Goal: Task Accomplishment & Management: Complete application form

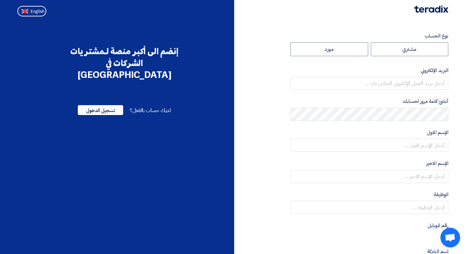
radio input "true"
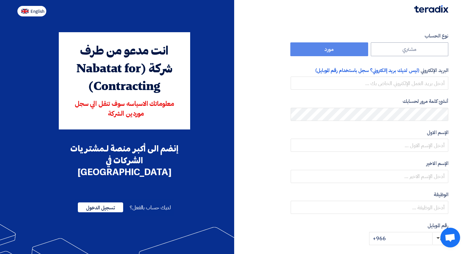
click at [33, 13] on span "English" at bounding box center [38, 11] width 14 height 5
type input "Register"
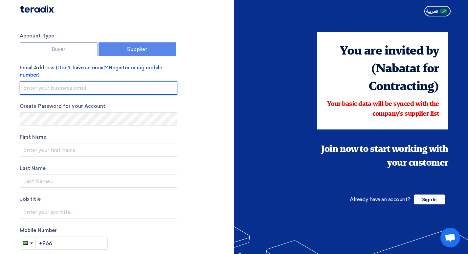
click at [56, 88] on input "email" at bounding box center [99, 88] width 158 height 13
type input "javed@watco.com.sa"
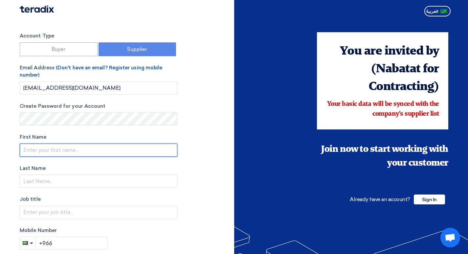
click at [66, 150] on input "text" at bounding box center [99, 150] width 158 height 13
type input "javed"
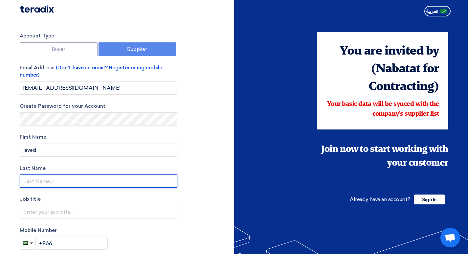
click at [42, 179] on input "text" at bounding box center [99, 181] width 158 height 13
click at [27, 183] on input "qureshi" at bounding box center [99, 181] width 158 height 13
type input "Qureshi"
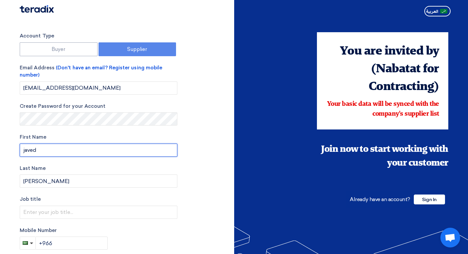
click at [26, 152] on input "javed" at bounding box center [99, 150] width 158 height 13
type input "Javed"
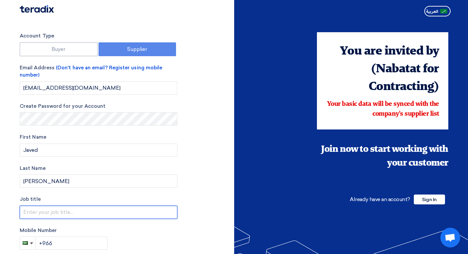
click at [37, 215] on input "text" at bounding box center [99, 212] width 158 height 13
type input "SALES"
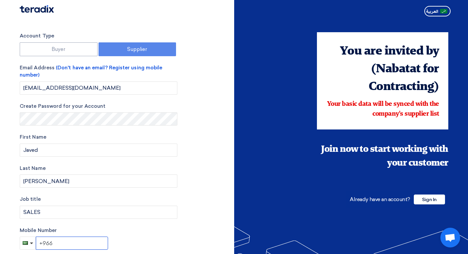
click at [60, 245] on input "+966" at bounding box center [72, 243] width 72 height 13
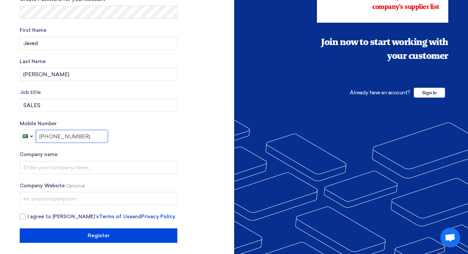
scroll to position [109, 0]
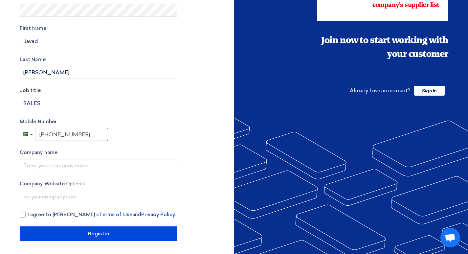
type input "+966 547509964"
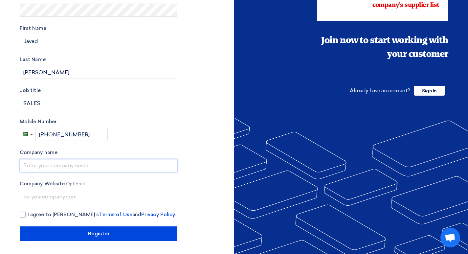
click at [77, 170] on input "text" at bounding box center [99, 165] width 158 height 13
type input "WORKS & TRADE CO. LTD"
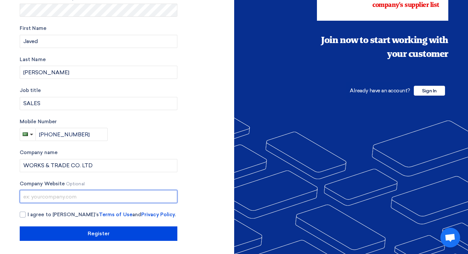
click at [52, 200] on input "text" at bounding box center [99, 196] width 158 height 13
type input "www.watco.sa"
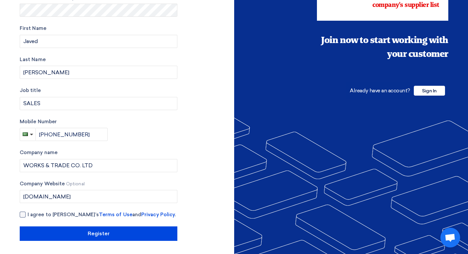
click at [25, 216] on div at bounding box center [23, 215] width 6 height 6
click at [28, 216] on input "I agree to Teradix’s Terms of Use and Privacy Policy ." at bounding box center [107, 217] width 158 height 13
checkbox input "true"
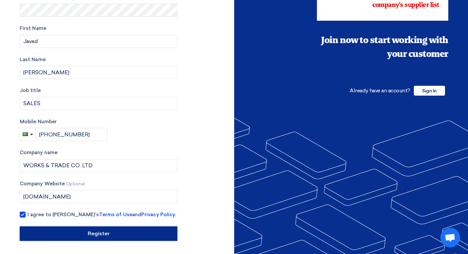
click at [93, 236] on input "Register" at bounding box center [99, 234] width 158 height 14
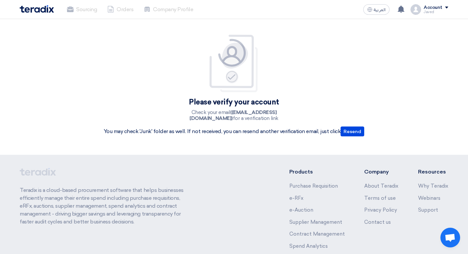
click at [36, 7] on img at bounding box center [37, 9] width 34 height 8
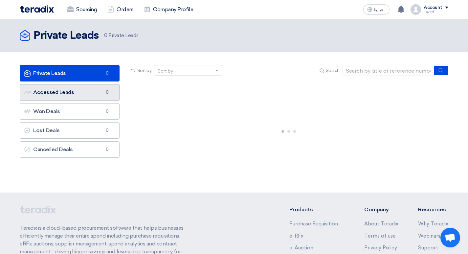
click at [73, 96] on link "Accessed Leads Accessed Leads 0" at bounding box center [70, 92] width 100 height 16
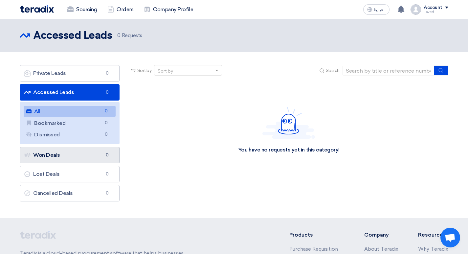
click at [68, 157] on link "Won Deals Won Deals 0" at bounding box center [70, 155] width 100 height 16
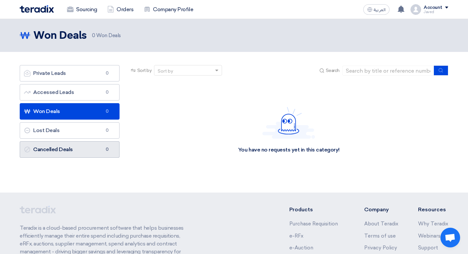
click at [73, 152] on link "Cancelled Deals Cancelled Deals 0" at bounding box center [70, 149] width 100 height 16
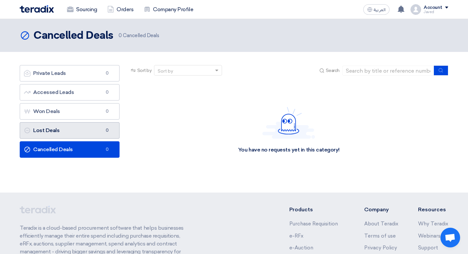
click at [76, 132] on link "Lost Deals Lost Deals 0" at bounding box center [70, 130] width 100 height 16
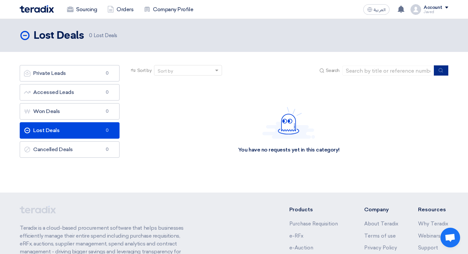
click at [443, 71] on use "submit" at bounding box center [441, 70] width 4 height 4
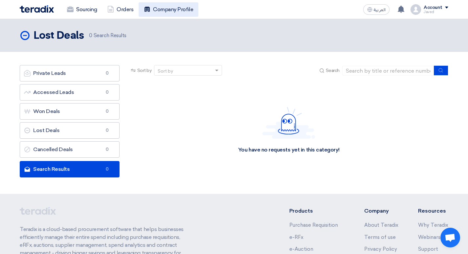
click at [164, 9] on link "Company Profile" at bounding box center [169, 9] width 60 height 14
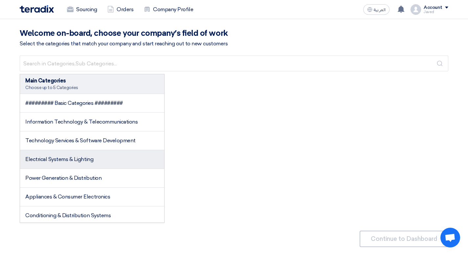
click at [118, 165] on li "Electrical Systems & Lighting" at bounding box center [92, 159] width 144 height 19
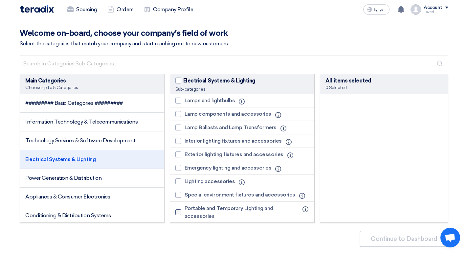
click at [215, 212] on span "Portable and Temporary Lighting and accessories" at bounding box center [242, 212] width 114 height 16
click at [189, 212] on input "Portable and Temporary Lighting and accessories" at bounding box center [187, 212] width 4 height 4
checkbox input "true"
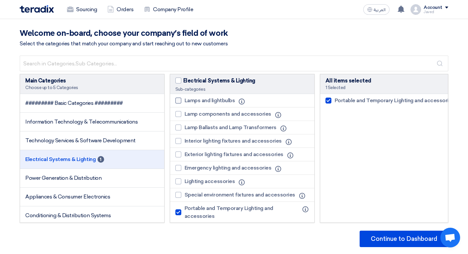
click at [177, 99] on div at bounding box center [179, 101] width 6 height 6
click at [185, 99] on input "Lamps and lightbulbs" at bounding box center [187, 101] width 4 height 4
checkbox input "true"
click at [180, 111] on label "Lamp components and accessories" at bounding box center [225, 114] width 99 height 8
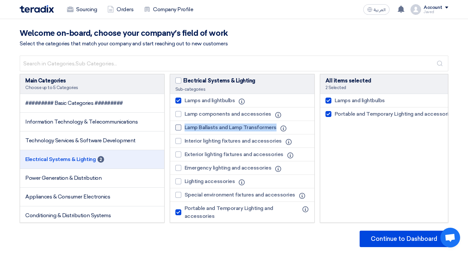
click at [178, 126] on li "Lamp Ballasts and Lamp Transformers Info" at bounding box center [242, 127] width 144 height 13
click at [178, 117] on div at bounding box center [179, 114] width 6 height 6
click at [185, 116] on input "Lamp components and accessories" at bounding box center [187, 114] width 4 height 4
checkbox input "true"
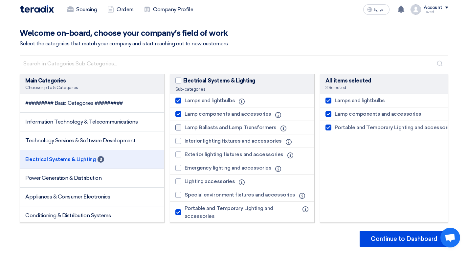
click at [179, 127] on div at bounding box center [179, 128] width 6 height 6
click at [185, 127] on input "Lamp Ballasts and Lamp Transformers" at bounding box center [187, 128] width 4 height 4
checkbox input "true"
click at [180, 142] on div at bounding box center [179, 141] width 6 height 6
click at [185, 142] on input "Interior lighting fixtures and accessories" at bounding box center [187, 141] width 4 height 4
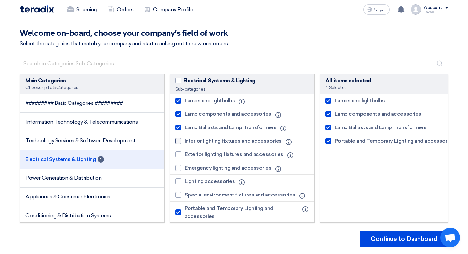
checkbox input "true"
click at [179, 155] on div at bounding box center [179, 155] width 6 height 6
click at [185, 155] on input "Exterior lighting fixtures and accessories" at bounding box center [187, 155] width 4 height 4
checkbox input "true"
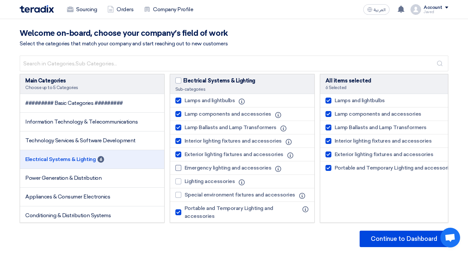
click at [179, 167] on div at bounding box center [179, 168] width 6 height 6
click at [185, 167] on input "Emergency lighting and accessories" at bounding box center [187, 168] width 4 height 4
checkbox input "true"
click at [179, 181] on div at bounding box center [179, 182] width 6 height 6
click at [185, 181] on input "Lighting accessories" at bounding box center [187, 181] width 4 height 4
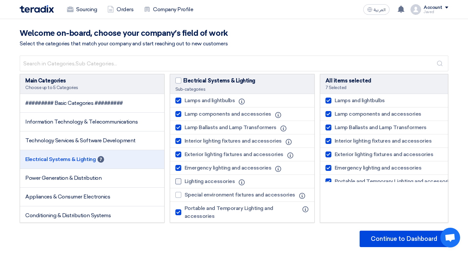
checkbox input "true"
click at [182, 193] on label "Special environment fixtures and accessories" at bounding box center [237, 195] width 123 height 8
click at [185, 193] on input "Special environment fixtures and accessories" at bounding box center [187, 195] width 4 height 4
checkbox input "true"
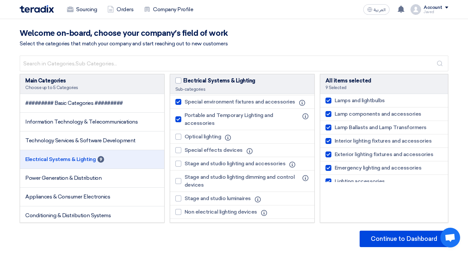
scroll to position [99, 0]
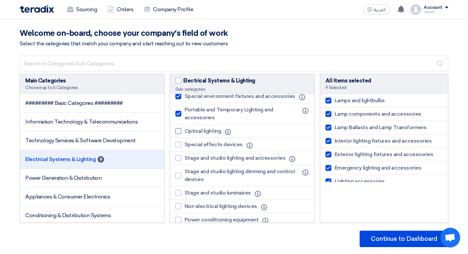
click at [180, 132] on div at bounding box center [179, 131] width 6 height 6
click at [185, 132] on input "Optical lighting" at bounding box center [187, 131] width 4 height 4
checkbox input "true"
click at [179, 145] on div at bounding box center [179, 145] width 6 height 6
click at [185, 145] on input "Special effects devices" at bounding box center [187, 145] width 4 height 4
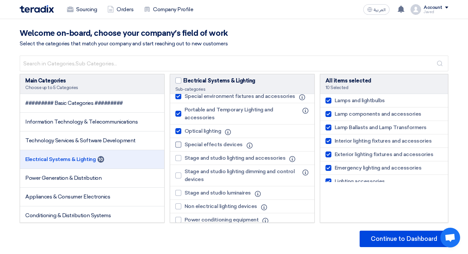
checkbox input "true"
click at [181, 157] on label "Stage and studio lighting and accessories" at bounding box center [232, 158] width 113 height 8
click at [185, 157] on input "Stage and studio lighting and accessories" at bounding box center [187, 158] width 4 height 4
checkbox input "true"
click at [178, 176] on div at bounding box center [179, 176] width 6 height 6
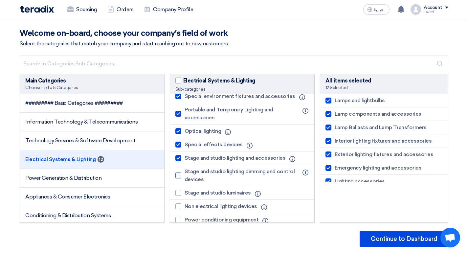
click at [185, 176] on input "Stage and studio lighting dimming and control devices" at bounding box center [187, 176] width 4 height 4
checkbox input "true"
click at [178, 190] on div at bounding box center [179, 193] width 6 height 6
click at [185, 191] on input "Stage and studio luminaires" at bounding box center [187, 193] width 4 height 4
checkbox input "true"
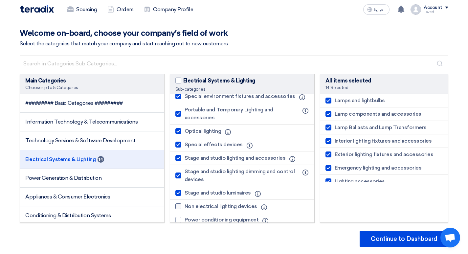
click at [179, 206] on div at bounding box center [179, 206] width 6 height 6
click at [185, 206] on input "Non electrical lighting devices" at bounding box center [187, 206] width 4 height 4
checkbox input "true"
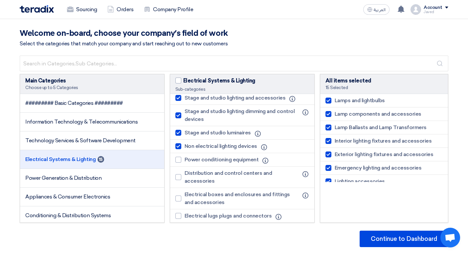
scroll to position [164, 0]
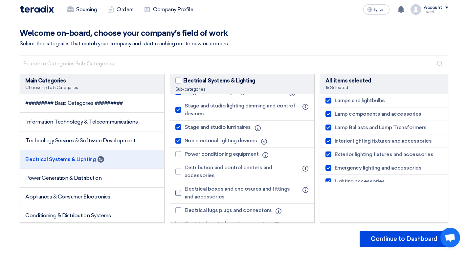
click at [182, 193] on label "Electrical boxes and enclosures and fittings and accessories" at bounding box center [239, 193] width 127 height 16
click at [185, 193] on input "Electrical boxes and enclosures and fittings and accessories" at bounding box center [187, 193] width 4 height 4
checkbox input "true"
click at [177, 172] on div at bounding box center [179, 172] width 6 height 6
click at [185, 172] on input "Distribution and control centers and accessories" at bounding box center [187, 172] width 4 height 4
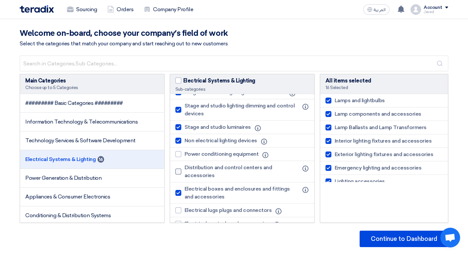
checkbox input "true"
click at [182, 156] on label "Power conditioning equipment" at bounding box center [219, 154] width 87 height 8
click at [185, 156] on input "Power conditioning equipment" at bounding box center [187, 154] width 4 height 4
checkbox input "true"
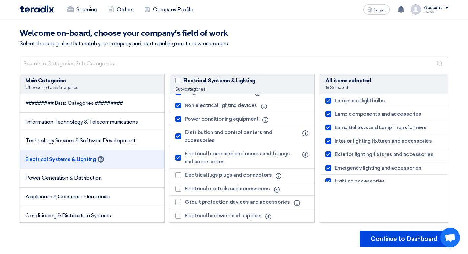
scroll to position [263, 0]
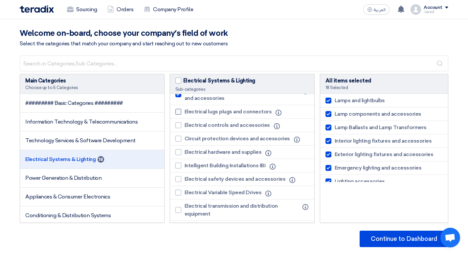
click at [183, 112] on label "Electrical lugs plugs and connectors" at bounding box center [226, 112] width 100 height 8
click at [185, 112] on input "Electrical lugs plugs and connectors" at bounding box center [187, 112] width 4 height 4
checkbox input "true"
click at [183, 124] on label "Electrical controls and accessories" at bounding box center [225, 125] width 98 height 8
click at [185, 124] on input "Electrical controls and accessories" at bounding box center [187, 125] width 4 height 4
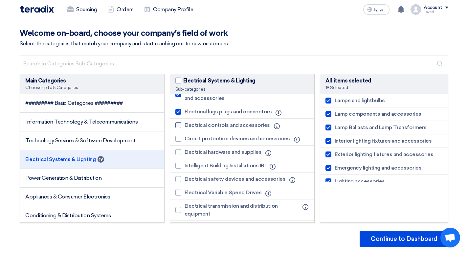
checkbox input "true"
click at [179, 139] on div at bounding box center [179, 139] width 6 height 6
click at [185, 139] on input "Circuit protection devices and accessories" at bounding box center [187, 139] width 4 height 4
checkbox input "true"
click at [180, 151] on div at bounding box center [179, 152] width 6 height 6
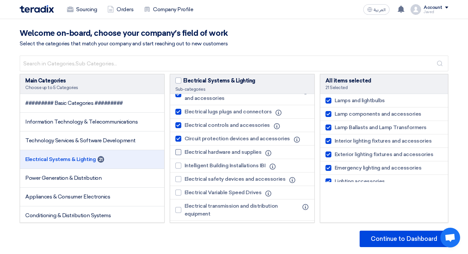
click at [185, 151] on input "Electrical hardware and supplies" at bounding box center [187, 152] width 4 height 4
checkbox input "true"
click at [180, 163] on div at bounding box center [179, 166] width 6 height 6
click at [185, 164] on input "Intelligent Building Installations IBI" at bounding box center [187, 166] width 4 height 4
checkbox input "true"
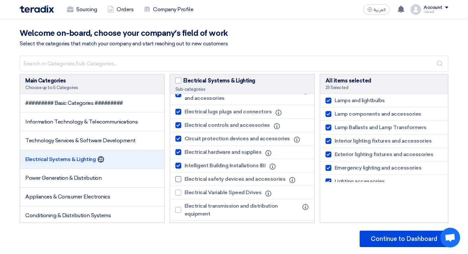
click at [182, 177] on label "Electrical safety devices and accessories" at bounding box center [232, 179] width 113 height 8
click at [185, 177] on input "Electrical safety devices and accessories" at bounding box center [187, 179] width 4 height 4
checkbox input "true"
click at [181, 189] on label "Electrical Variable Speed Drives" at bounding box center [221, 193] width 90 height 8
click at [185, 191] on input "Electrical Variable Speed Drives" at bounding box center [187, 193] width 4 height 4
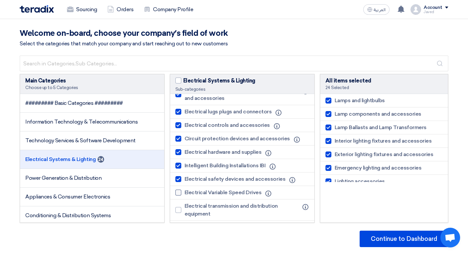
checkbox input "true"
click at [179, 210] on div at bounding box center [179, 210] width 6 height 6
click at [185, 210] on input "Electrical transmission and distribution equipment" at bounding box center [187, 210] width 4 height 4
checkbox input "true"
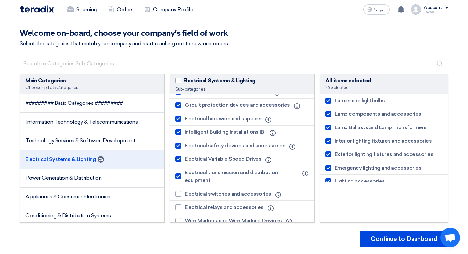
scroll to position [334, 0]
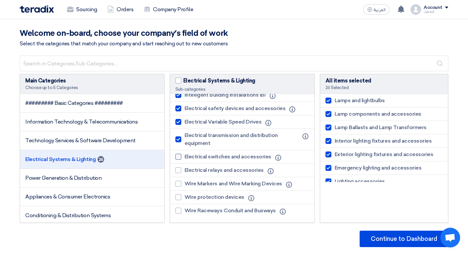
click at [182, 155] on label "Electrical switches and accessories" at bounding box center [225, 157] width 99 height 8
click at [185, 155] on input "Electrical switches and accessories" at bounding box center [187, 157] width 4 height 4
checkbox input "true"
click at [179, 172] on div at bounding box center [179, 170] width 6 height 6
click at [185, 172] on input "Electrical relays and accessories" at bounding box center [187, 170] width 4 height 4
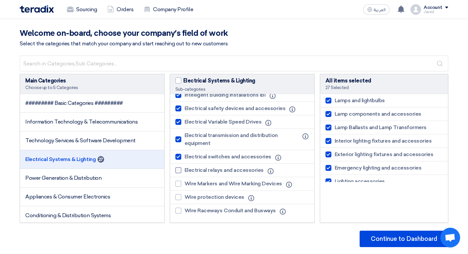
checkbox input "true"
click at [182, 184] on label "Wire Markers and Wire Marking Devices" at bounding box center [231, 184] width 110 height 8
click at [185, 184] on input "Wire Markers and Wire Marking Devices" at bounding box center [187, 184] width 4 height 4
checkbox input "true"
click at [181, 200] on div at bounding box center [179, 197] width 6 height 6
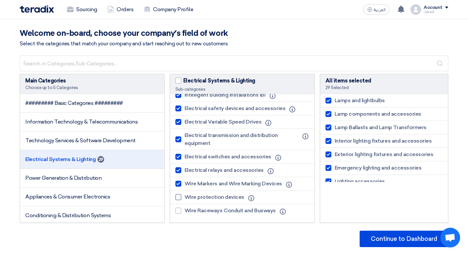
click at [185, 200] on input "Wire protection devices" at bounding box center [187, 197] width 4 height 4
checkbox input "true"
click at [180, 212] on div at bounding box center [179, 211] width 6 height 6
click at [185, 212] on input "Wire Raceways Conduit and Busways" at bounding box center [187, 211] width 4 height 4
checkbox input "true"
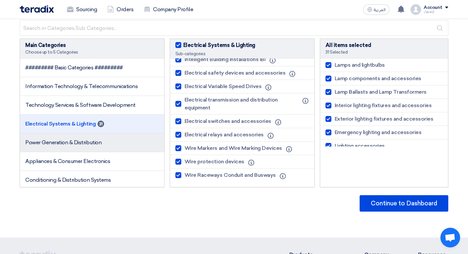
scroll to position [33, 0]
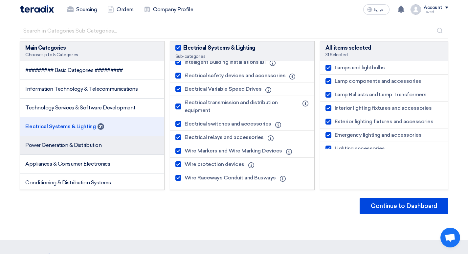
click at [93, 150] on li "Power Generation & Distribution" at bounding box center [92, 145] width 144 height 19
checkbox input "false"
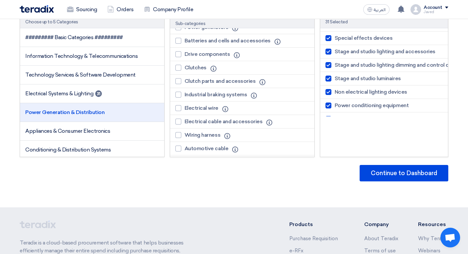
scroll to position [132, 0]
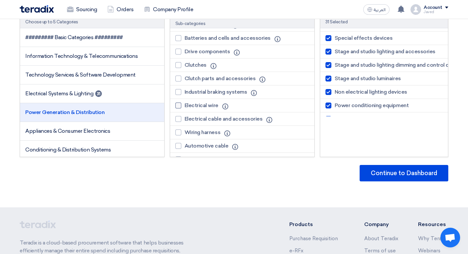
click at [179, 107] on div at bounding box center [179, 106] width 6 height 6
click at [185, 107] on input "Electrical wire" at bounding box center [187, 106] width 4 height 4
checkbox input "true"
click at [181, 119] on label "Electrical cable and accessories" at bounding box center [221, 119] width 91 height 8
click at [185, 119] on input "Electrical cable and accessories" at bounding box center [187, 119] width 4 height 4
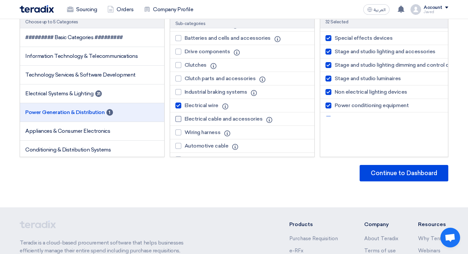
checkbox input "true"
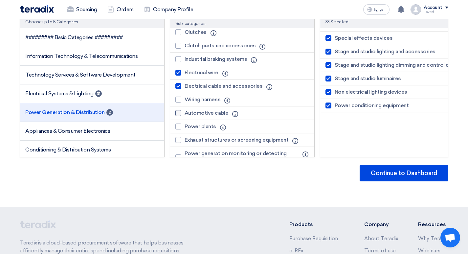
click at [179, 114] on div at bounding box center [179, 113] width 6 height 6
click at [185, 114] on input "Automotive cable" at bounding box center [187, 113] width 4 height 4
checkbox input "true"
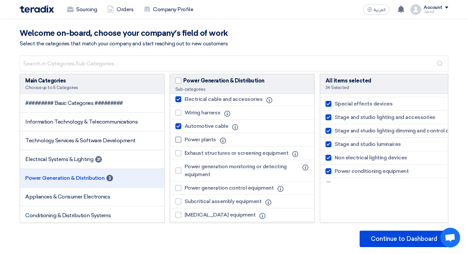
scroll to position [184, 0]
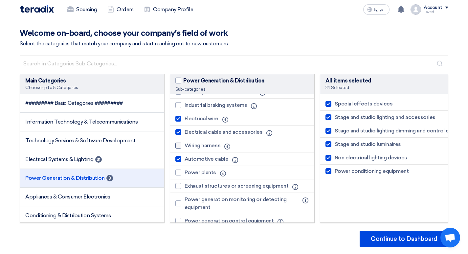
click at [180, 148] on div at bounding box center [179, 146] width 6 height 6
click at [185, 148] on input "Wiring harness" at bounding box center [187, 146] width 4 height 4
checkbox input "true"
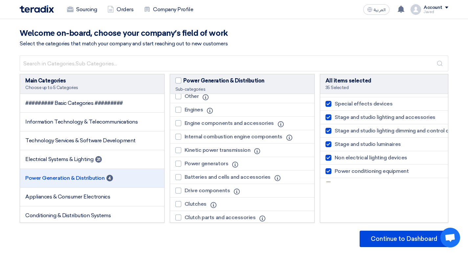
scroll to position [53, 0]
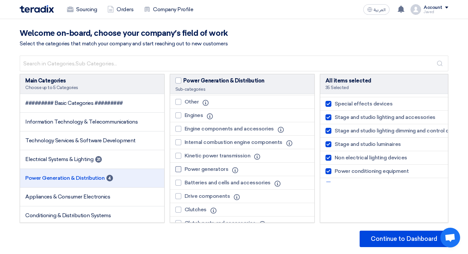
click at [181, 171] on label "Power generators" at bounding box center [204, 169] width 56 height 8
click at [185, 171] on input "Power generators" at bounding box center [187, 169] width 4 height 4
checkbox input "true"
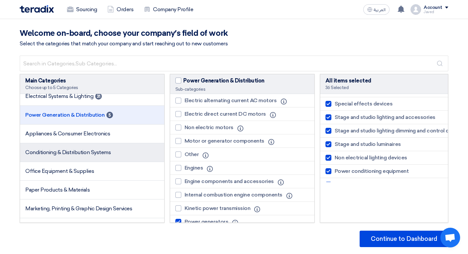
scroll to position [66, 0]
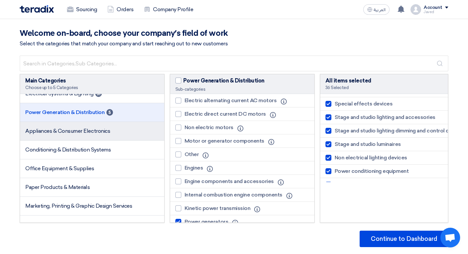
click at [59, 137] on li "Appliances & Consumer Electronics" at bounding box center [92, 131] width 144 height 19
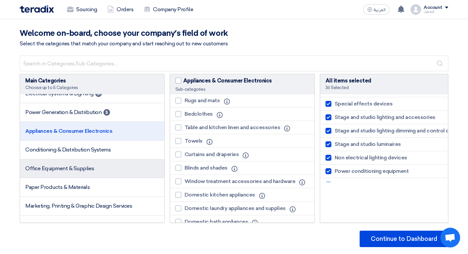
click at [61, 171] on span "Office Equipment & Supplies" at bounding box center [59, 168] width 69 height 6
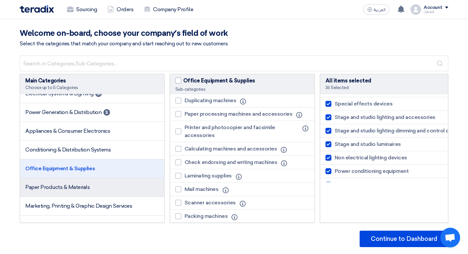
click at [54, 190] on span "Paper Products & Materials" at bounding box center [57, 187] width 65 height 6
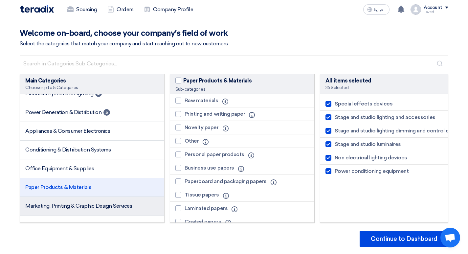
click at [70, 212] on li "Marketing, Printing & Graphic Design Services" at bounding box center [92, 206] width 144 height 19
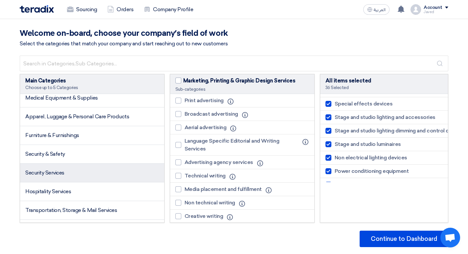
scroll to position [263, 0]
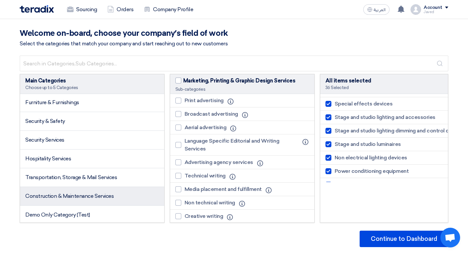
click at [75, 197] on span "Construction & Maintenance Services" at bounding box center [69, 196] width 88 height 6
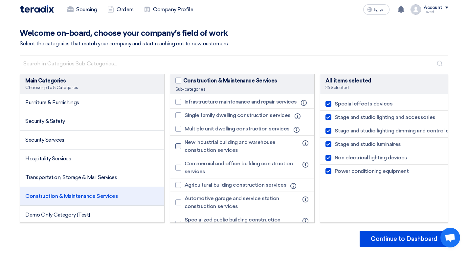
scroll to position [66, 0]
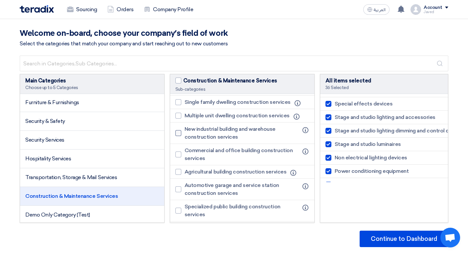
click at [178, 136] on div at bounding box center [179, 133] width 6 height 6
click at [185, 135] on input "New industrial building and warehouse construction services" at bounding box center [187, 133] width 4 height 4
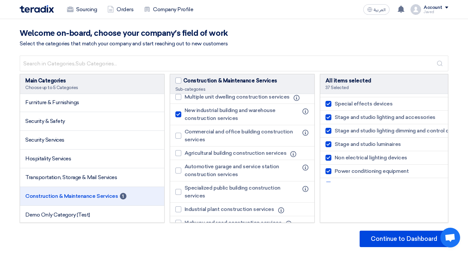
scroll to position [99, 0]
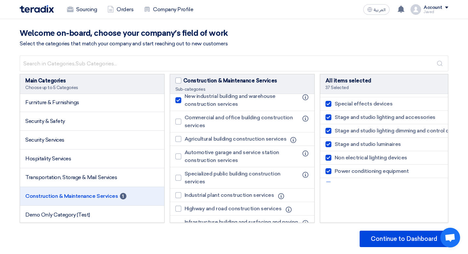
click at [178, 103] on div at bounding box center [179, 100] width 6 height 6
click at [185, 103] on input "New industrial building and warehouse construction services" at bounding box center [187, 100] width 4 height 4
checkbox input "false"
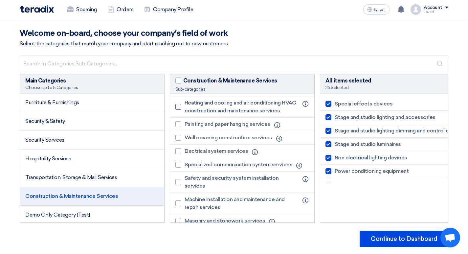
scroll to position [362, 0]
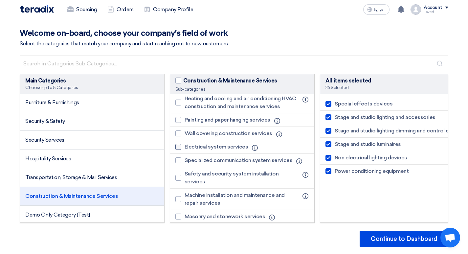
click at [179, 150] on div at bounding box center [179, 147] width 6 height 6
click at [185, 149] on input "Electrical system services" at bounding box center [187, 147] width 4 height 4
checkbox input "true"
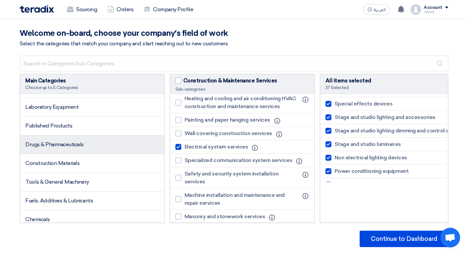
scroll to position [427, 0]
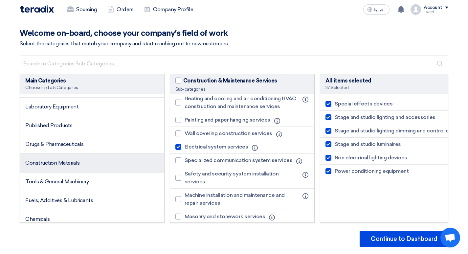
click at [92, 169] on li "Construction Materials" at bounding box center [92, 163] width 144 height 19
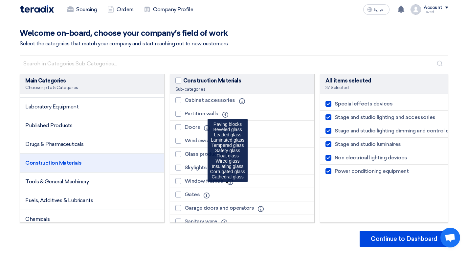
scroll to position [690, 0]
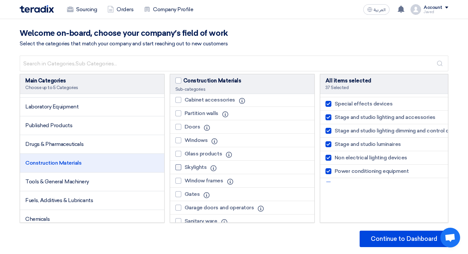
click at [179, 167] on div at bounding box center [179, 167] width 6 height 6
click at [185, 167] on input "Skylights" at bounding box center [187, 167] width 4 height 4
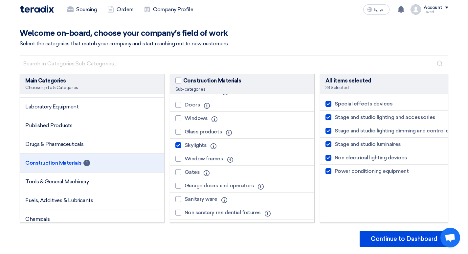
scroll to position [723, 0]
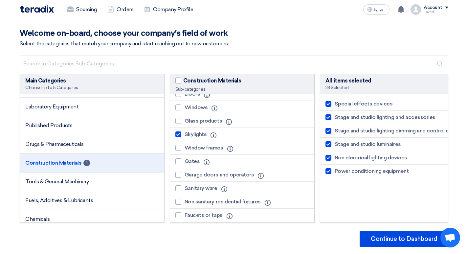
click at [180, 136] on div at bounding box center [179, 135] width 6 height 6
click at [185, 136] on input "Skylights" at bounding box center [187, 134] width 4 height 4
checkbox input "false"
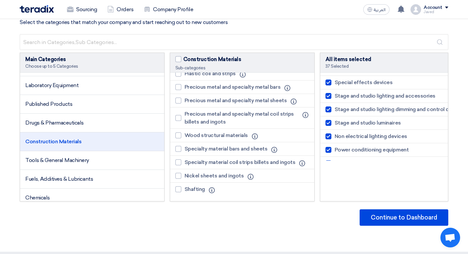
scroll to position [33, 0]
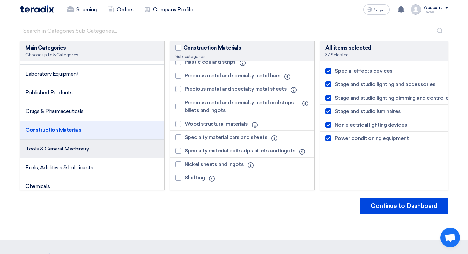
click at [55, 155] on li "Tools & General Machinery" at bounding box center [92, 149] width 144 height 19
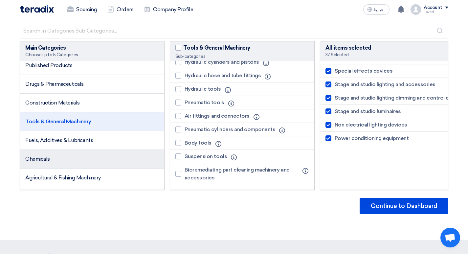
scroll to position [526, 0]
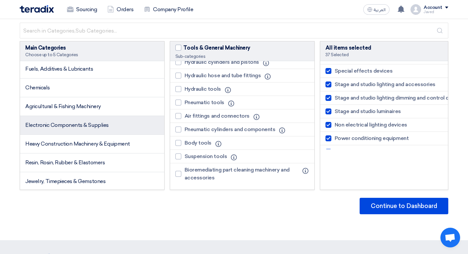
click at [50, 130] on li "Electronic Components & Supplies" at bounding box center [92, 125] width 144 height 19
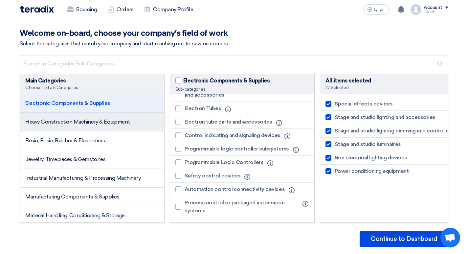
scroll to position [592, 0]
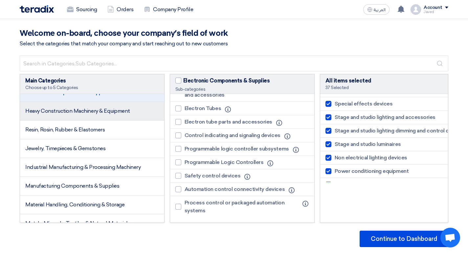
click at [81, 116] on li "Heavy Construction Machinery & Equipment" at bounding box center [92, 111] width 144 height 19
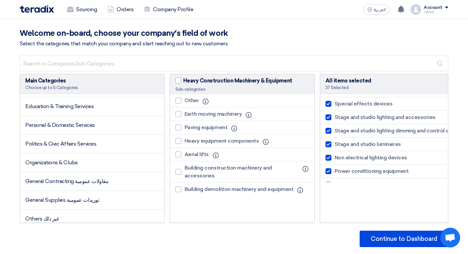
scroll to position [1070, 0]
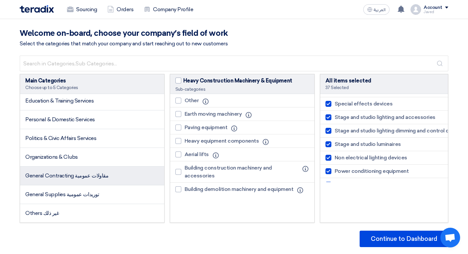
click at [112, 179] on li "General Contracting مقاولات عمومية" at bounding box center [92, 176] width 144 height 19
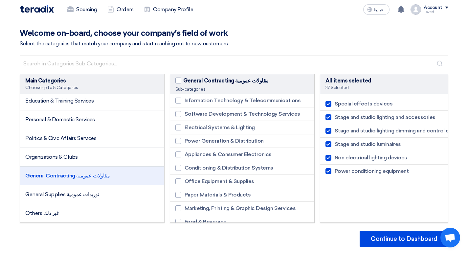
click at [116, 178] on li "General Contracting مقاولات عمومية" at bounding box center [92, 176] width 144 height 19
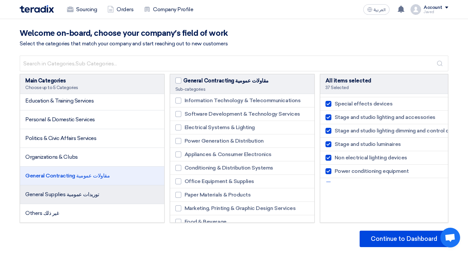
click at [109, 191] on li "General Supplies توريدات عمومية" at bounding box center [92, 194] width 144 height 19
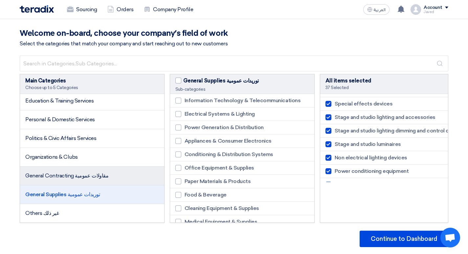
click at [111, 177] on li "General Contracting مقاولات عمومية" at bounding box center [92, 176] width 144 height 19
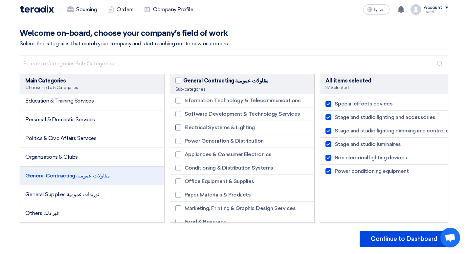
click at [179, 125] on div at bounding box center [179, 128] width 6 height 6
click at [185, 126] on input "Electrical Systems & Lighting" at bounding box center [187, 128] width 4 height 4
checkbox input "true"
click at [179, 142] on div at bounding box center [179, 141] width 6 height 6
click at [185, 142] on input "Power Generation & Distribution" at bounding box center [187, 141] width 4 height 4
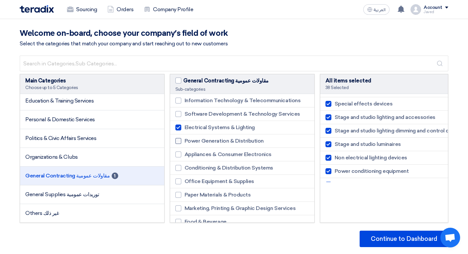
checkbox input "true"
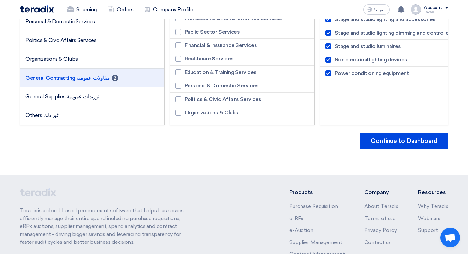
scroll to position [99, 0]
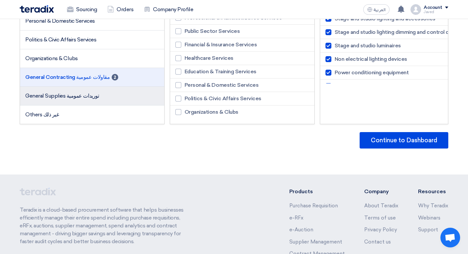
click at [114, 95] on li "General Supplies توريدات عمومية" at bounding box center [92, 96] width 144 height 19
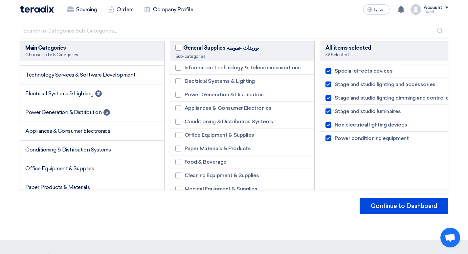
scroll to position [0, 0]
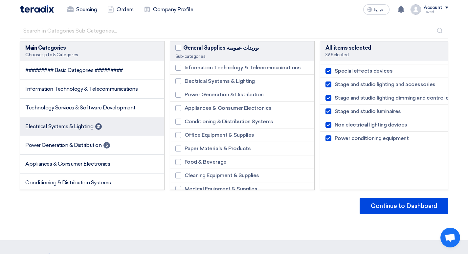
click at [68, 134] on li "Electrical Systems & Lighting 31" at bounding box center [92, 126] width 144 height 19
checkbox input "true"
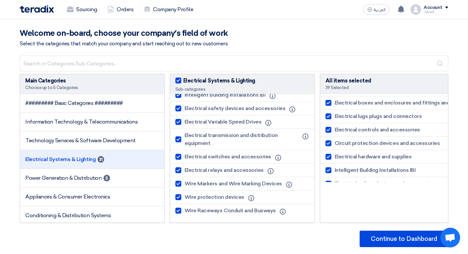
scroll to position [230, 0]
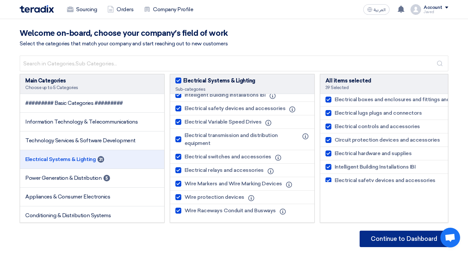
click at [400, 236] on button "Continue to Dashboard" at bounding box center [404, 239] width 89 height 16
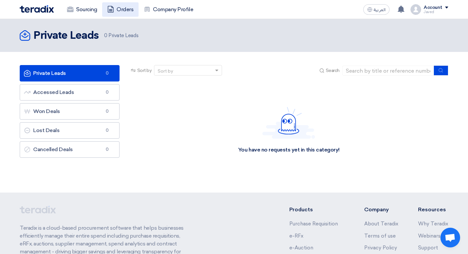
click at [119, 9] on link "Orders" at bounding box center [120, 9] width 36 height 14
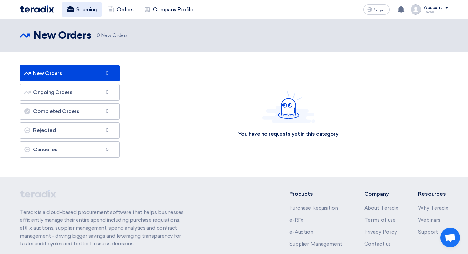
click at [90, 10] on link "Sourcing" at bounding box center [82, 9] width 40 height 14
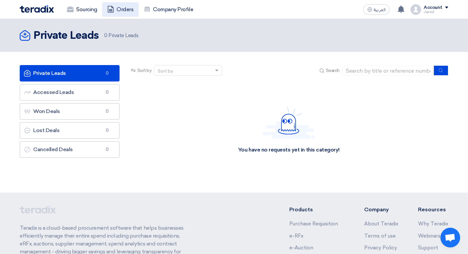
click at [126, 11] on link "Orders" at bounding box center [120, 9] width 36 height 14
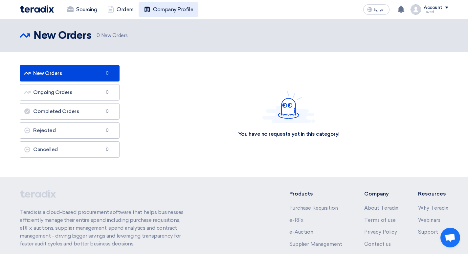
click at [177, 12] on link "Company Profile" at bounding box center [169, 9] width 60 height 14
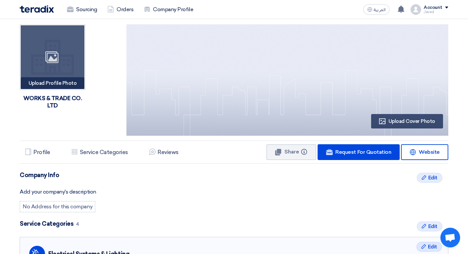
click at [32, 63] on div "Image" at bounding box center [53, 57] width 64 height 64
type input "C:\fakepath\WhatsApp Image [DATE] 9.18.00 PM.jpeg"
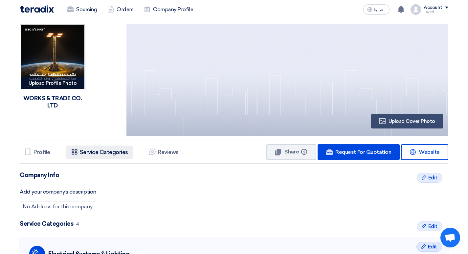
click at [84, 150] on h5 "Service Categories" at bounding box center [104, 152] width 48 height 7
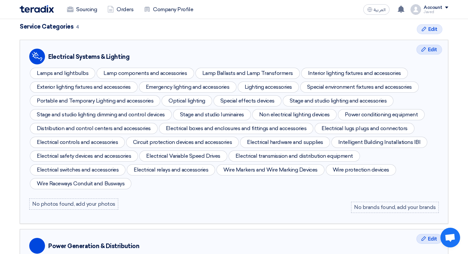
click at [25, 11] on img at bounding box center [37, 9] width 34 height 8
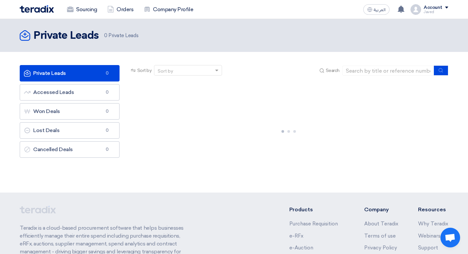
click at [46, 11] on img at bounding box center [37, 9] width 34 height 8
click at [118, 9] on link "Orders" at bounding box center [120, 9] width 36 height 14
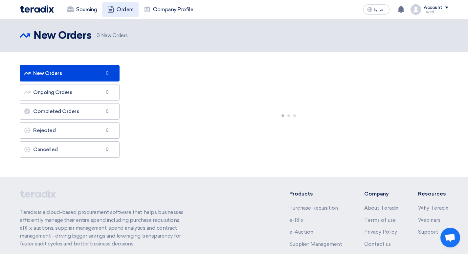
click at [122, 9] on link "Orders" at bounding box center [120, 9] width 36 height 14
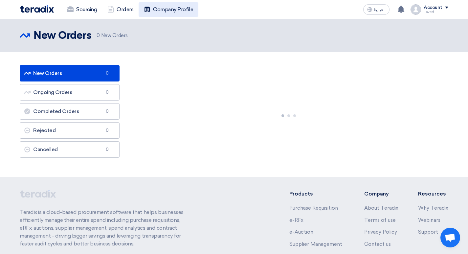
click at [164, 10] on link "Company Profile" at bounding box center [169, 9] width 60 height 14
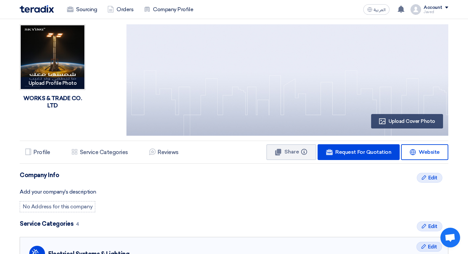
click at [32, 10] on img at bounding box center [37, 9] width 34 height 8
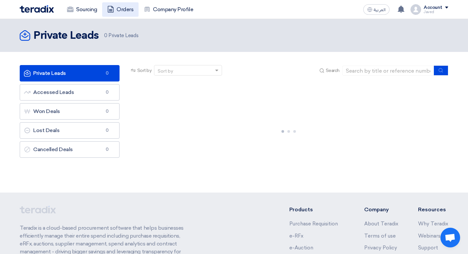
click at [127, 10] on link "Orders" at bounding box center [120, 9] width 36 height 14
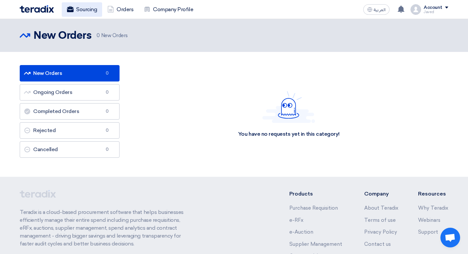
click at [84, 10] on link "Sourcing" at bounding box center [82, 9] width 40 height 14
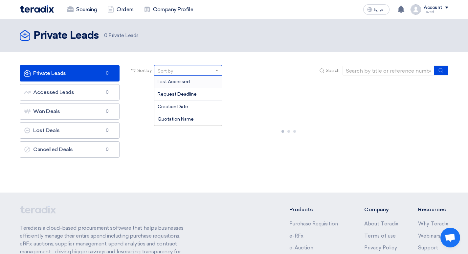
click at [205, 72] on div "Sort by" at bounding box center [184, 70] width 59 height 8
click at [199, 92] on div "Request Deadline" at bounding box center [188, 94] width 67 height 12
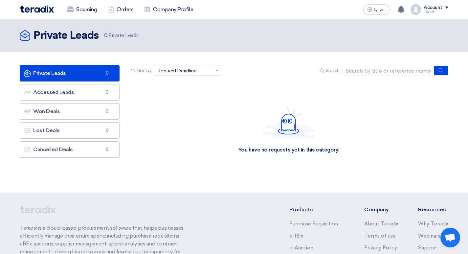
click at [213, 71] on div "Sort by × Request Deadline ×" at bounding box center [188, 70] width 68 height 11
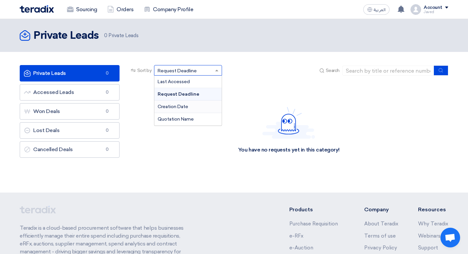
click at [193, 105] on div "Creation Date" at bounding box center [188, 107] width 67 height 12
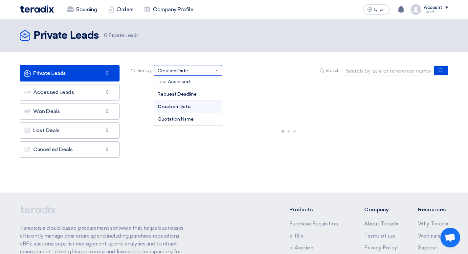
click at [208, 71] on div "Sort by × Creation Date" at bounding box center [182, 70] width 54 height 7
click at [191, 119] on span "Quotation Name" at bounding box center [176, 119] width 36 height 6
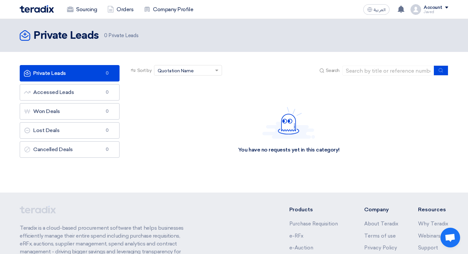
click at [203, 66] on div "Sort by × Quotation Name ×" at bounding box center [188, 70] width 68 height 11
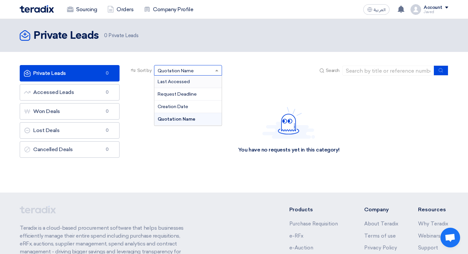
click at [202, 83] on div "Last Accessed" at bounding box center [188, 82] width 67 height 12
click at [216, 70] on span at bounding box center [216, 71] width 3 height 2
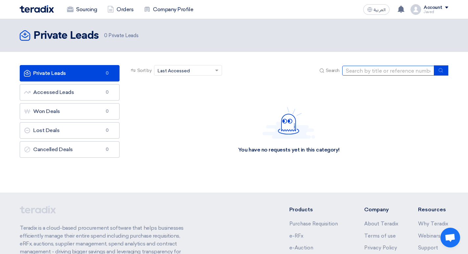
click at [365, 71] on input at bounding box center [389, 71] width 92 height 10
click at [443, 72] on use "submit" at bounding box center [441, 70] width 4 height 4
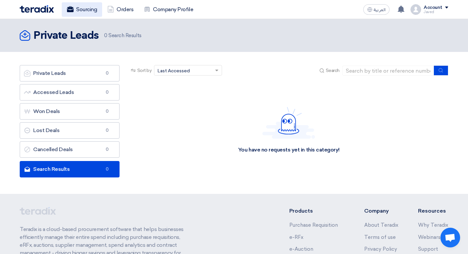
click at [74, 8] on link "Sourcing" at bounding box center [82, 9] width 40 height 14
click at [122, 11] on link "Orders" at bounding box center [120, 9] width 36 height 14
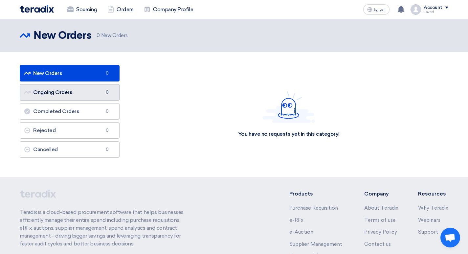
click at [95, 97] on link "Ongoing Orders Ongoing Orders 0" at bounding box center [70, 92] width 100 height 16
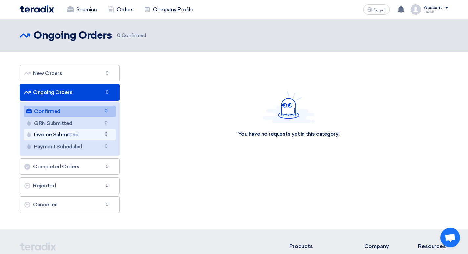
scroll to position [33, 0]
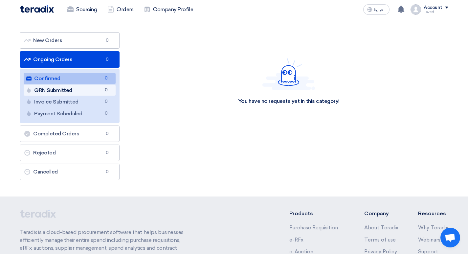
click at [63, 90] on link "GRN Submitted GRN Submitted 0" at bounding box center [70, 90] width 92 height 11
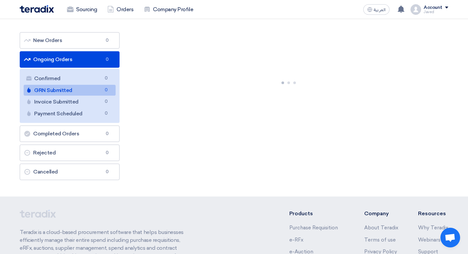
scroll to position [0, 0]
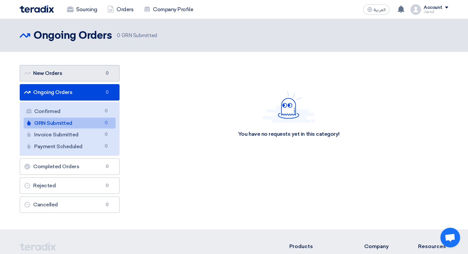
click at [26, 73] on use at bounding box center [27, 73] width 7 height 3
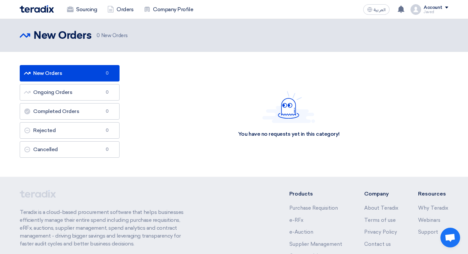
click at [71, 75] on link "New Orders New Orders 0" at bounding box center [70, 73] width 100 height 16
click at [36, 7] on img at bounding box center [37, 9] width 34 height 8
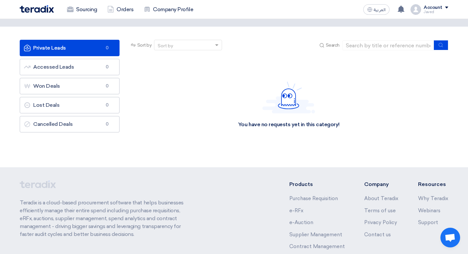
scroll to position [33, 0]
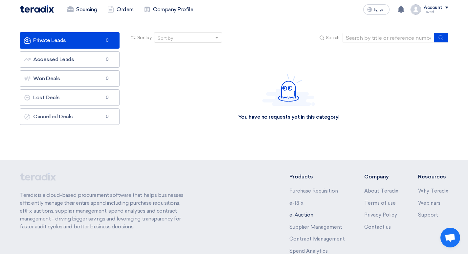
click at [306, 216] on link "e-Auction" at bounding box center [302, 215] width 24 height 6
